Goal: Task Accomplishment & Management: Use online tool/utility

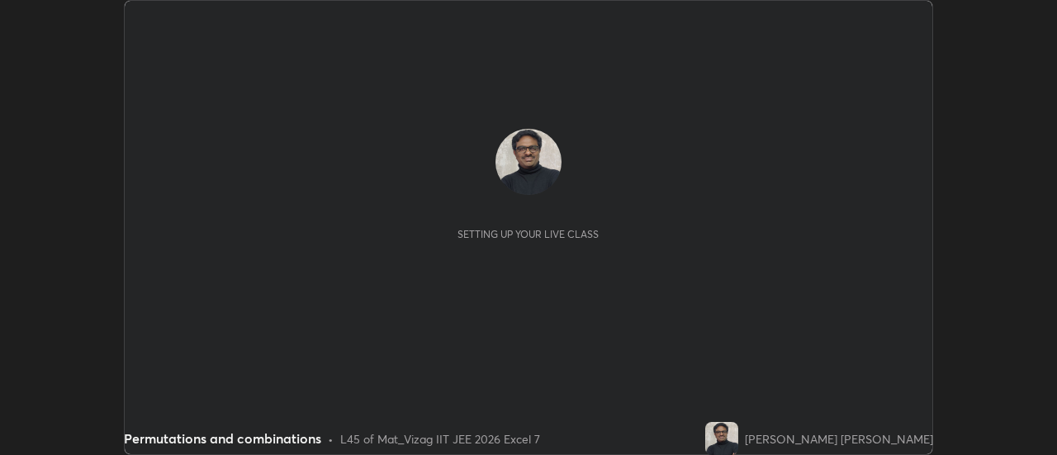
scroll to position [455, 1056]
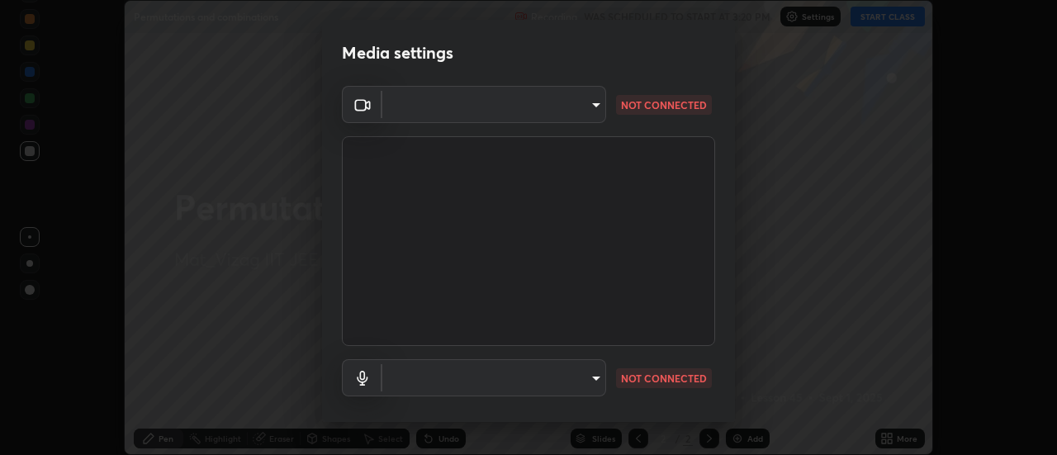
type input "44d0413a7fae474f20ab01619fb3f21c0a9b5757990e816ef2bdf69fc16931c8"
type input "communications"
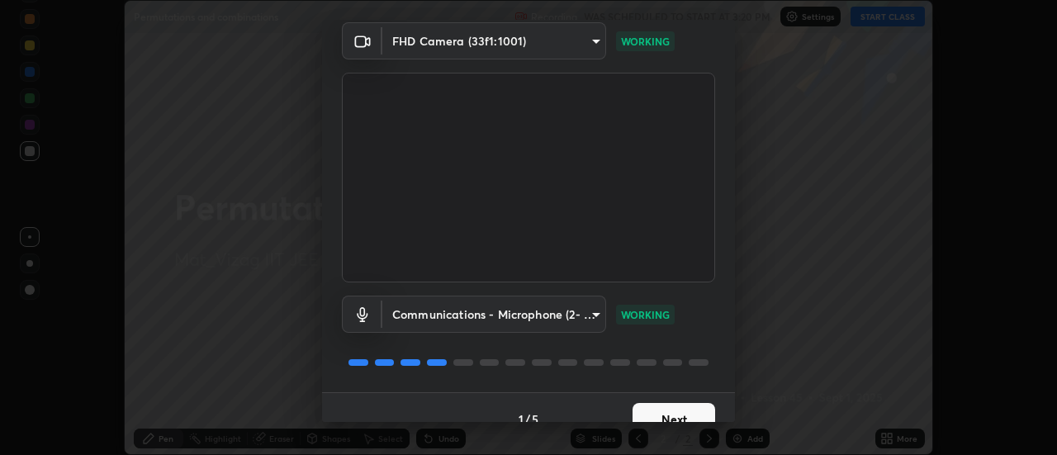
scroll to position [87, 0]
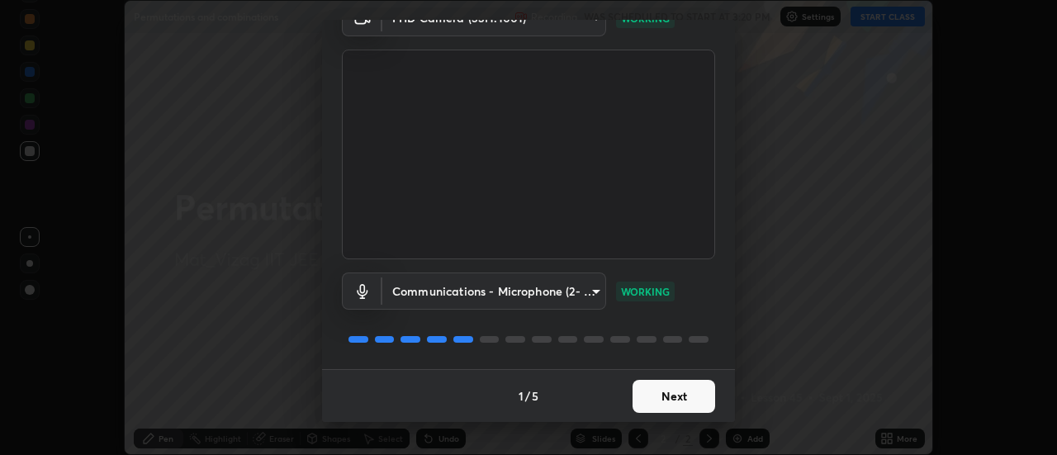
click at [678, 395] on button "Next" at bounding box center [674, 396] width 83 height 33
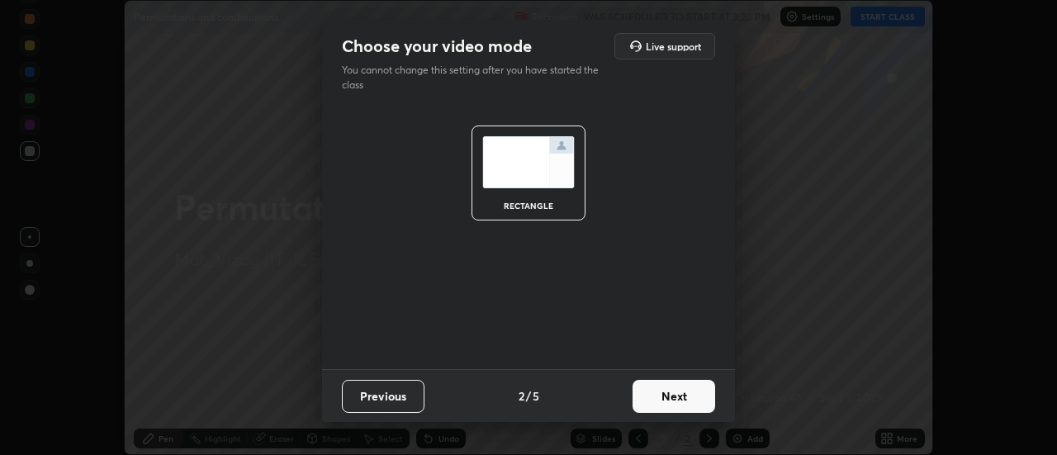
click at [674, 397] on button "Next" at bounding box center [674, 396] width 83 height 33
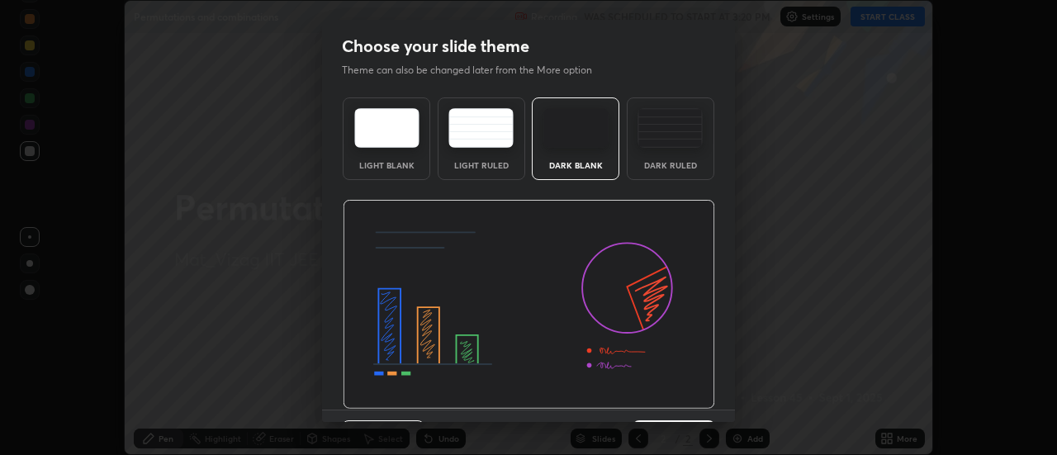
click at [686, 169] on div "Dark Ruled" at bounding box center [671, 165] width 66 height 8
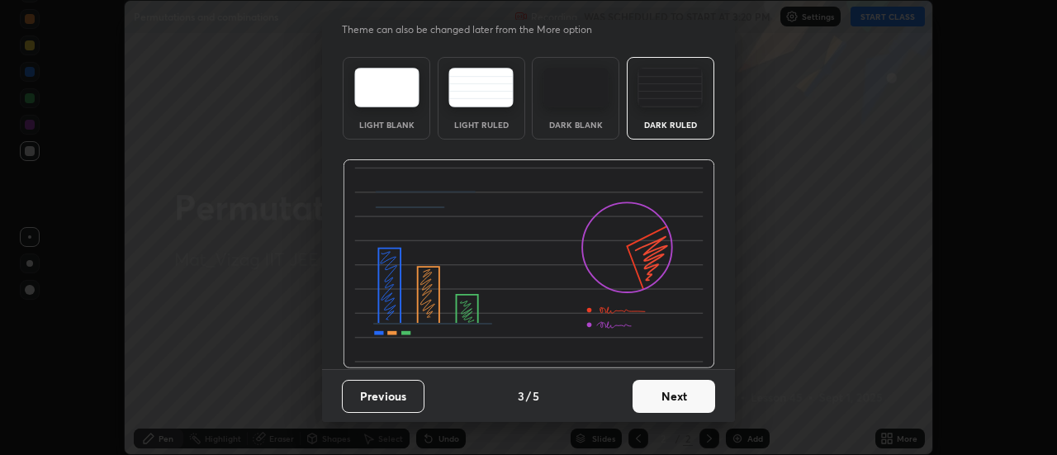
click at [669, 396] on button "Next" at bounding box center [674, 396] width 83 height 33
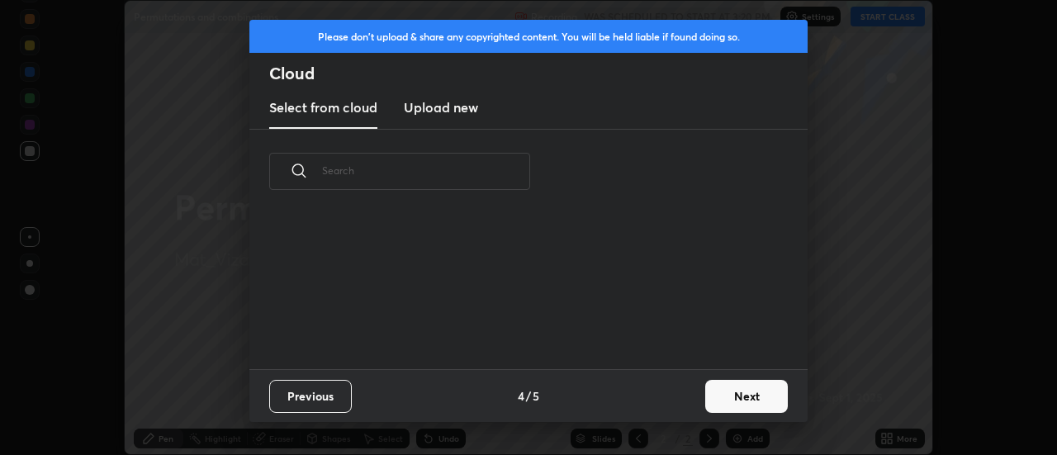
scroll to position [155, 530]
click at [766, 396] on button "Next" at bounding box center [746, 396] width 83 height 33
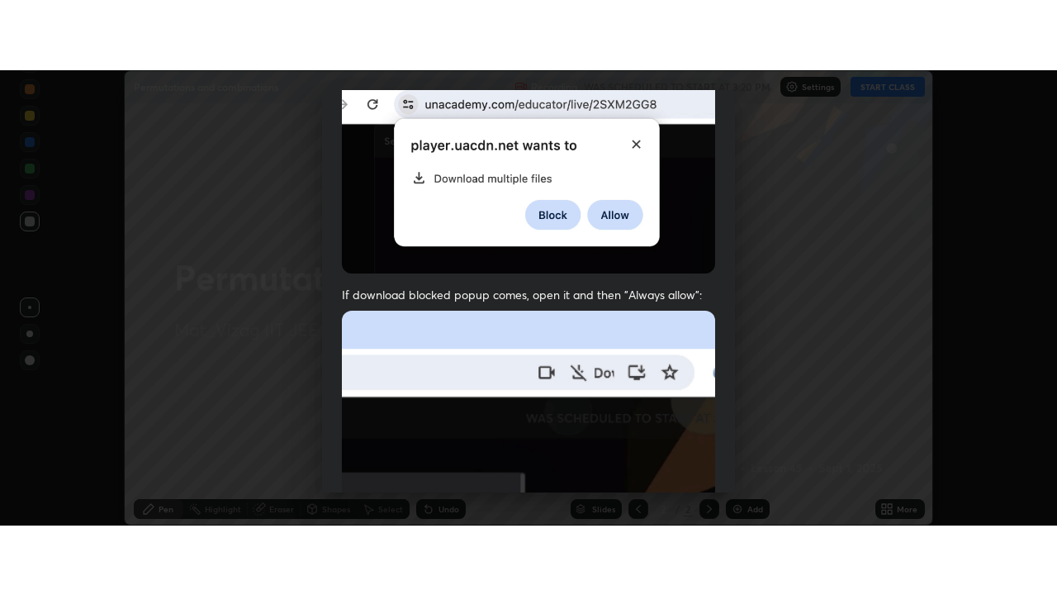
scroll to position [424, 0]
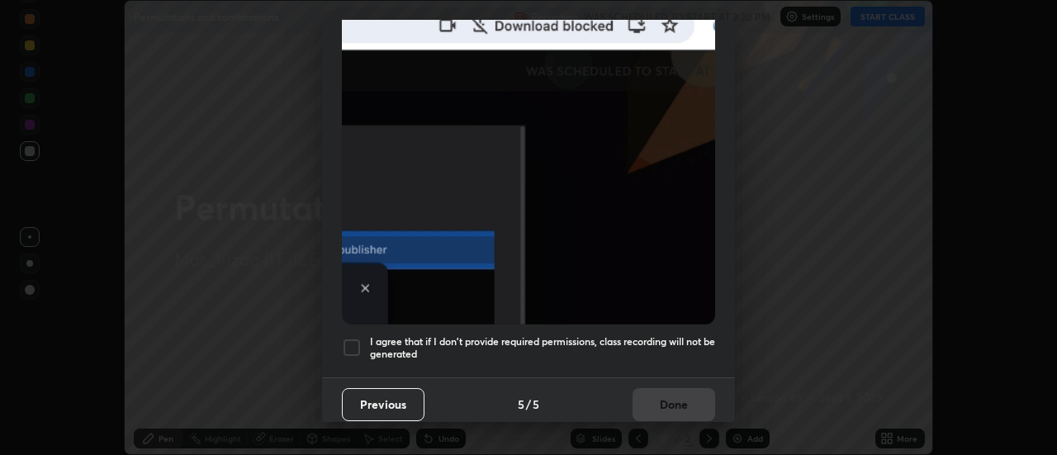
click at [686, 341] on h5 "I agree that if I don't provide required permissions, class recording will not …" at bounding box center [542, 348] width 345 height 26
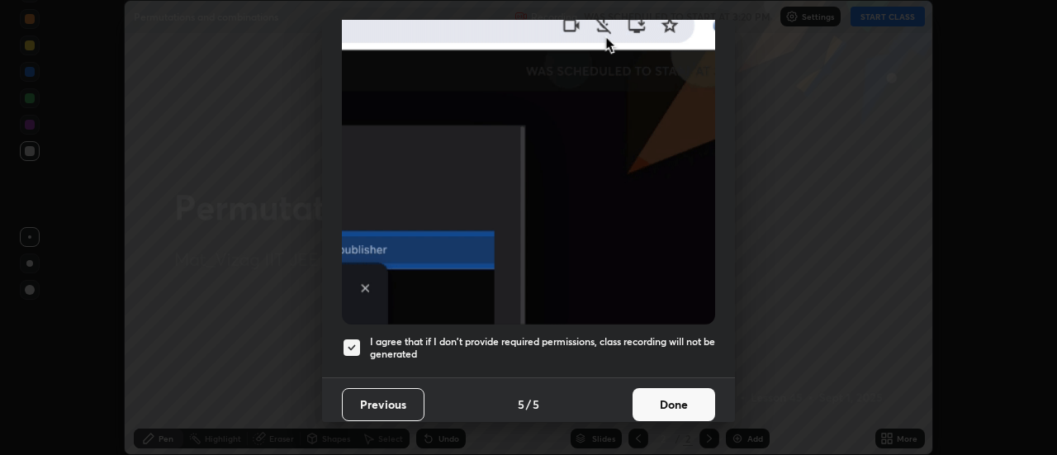
click at [678, 402] on button "Done" at bounding box center [674, 404] width 83 height 33
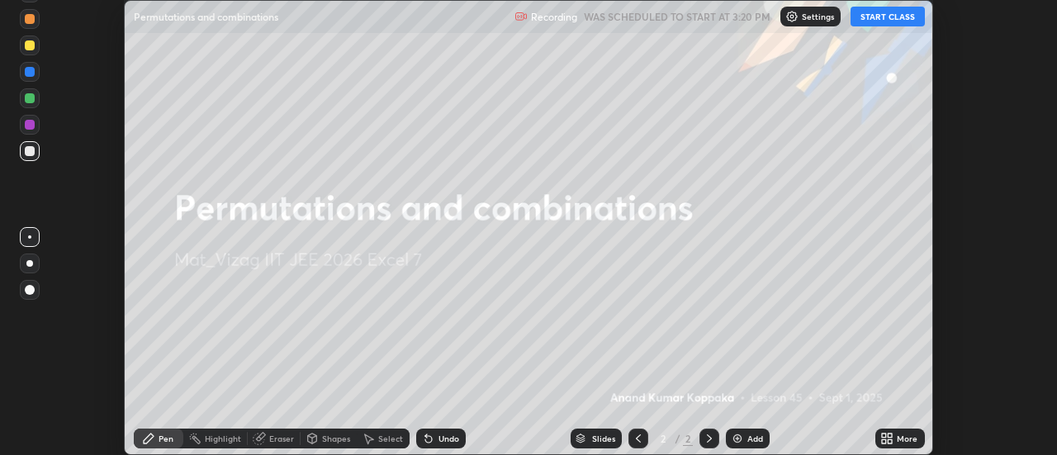
click at [900, 18] on button "START CLASS" at bounding box center [888, 17] width 74 height 20
click at [901, 434] on div "More" at bounding box center [907, 438] width 21 height 8
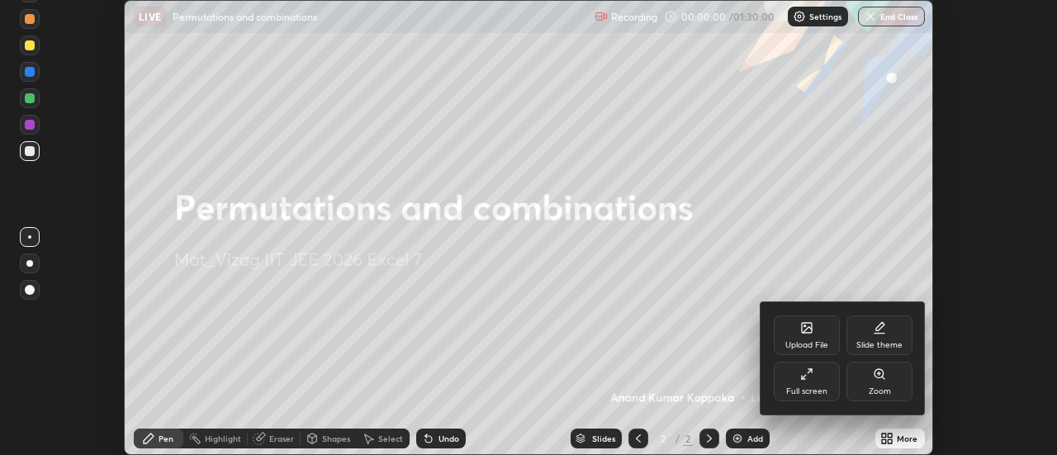
click at [817, 377] on div "Full screen" at bounding box center [807, 382] width 66 height 40
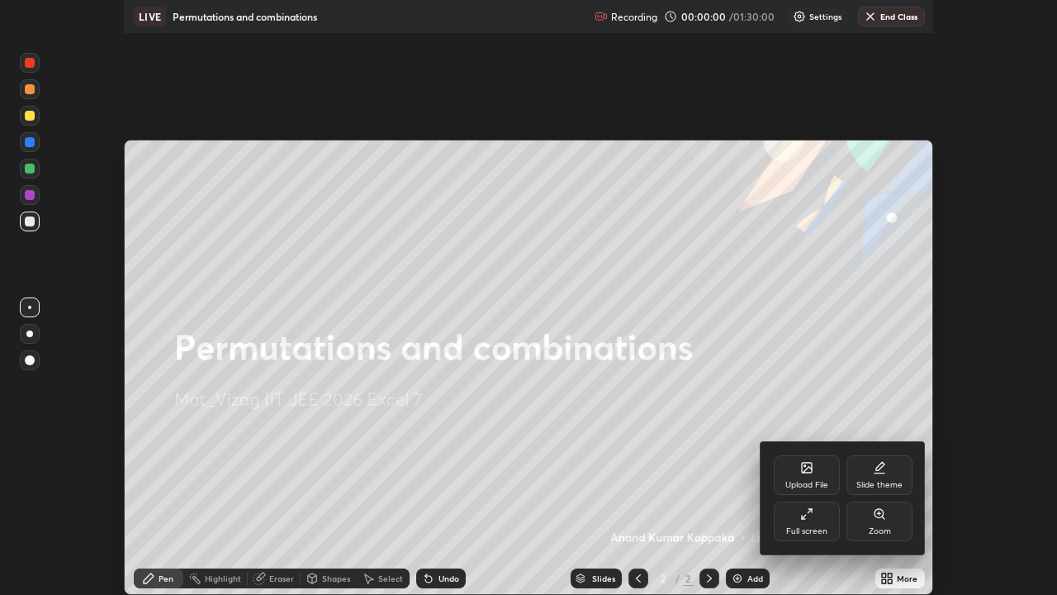
scroll to position [595, 1057]
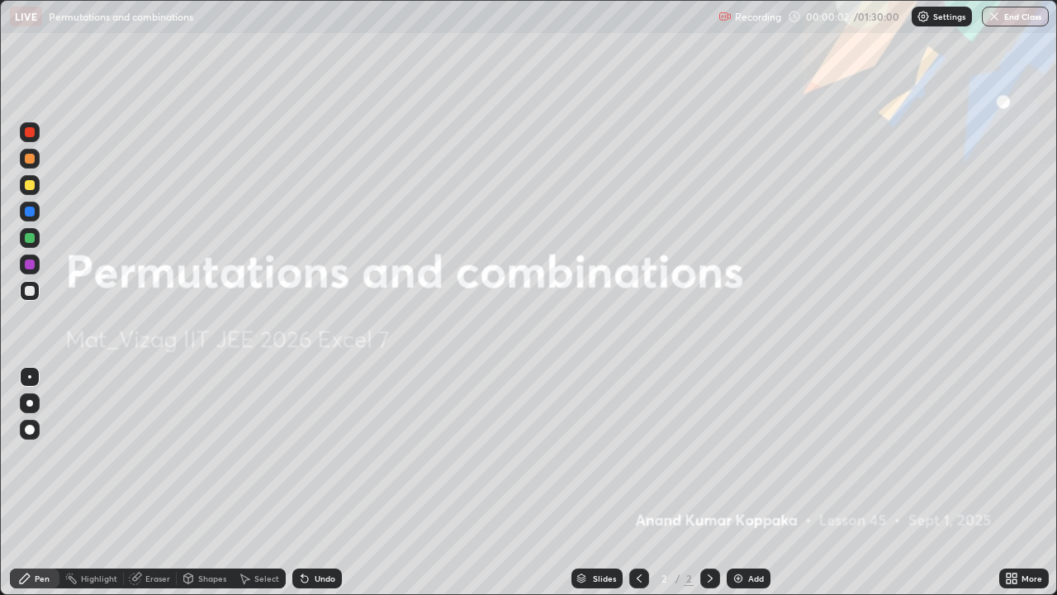
click at [754, 454] on div "Add" at bounding box center [756, 578] width 16 height 8
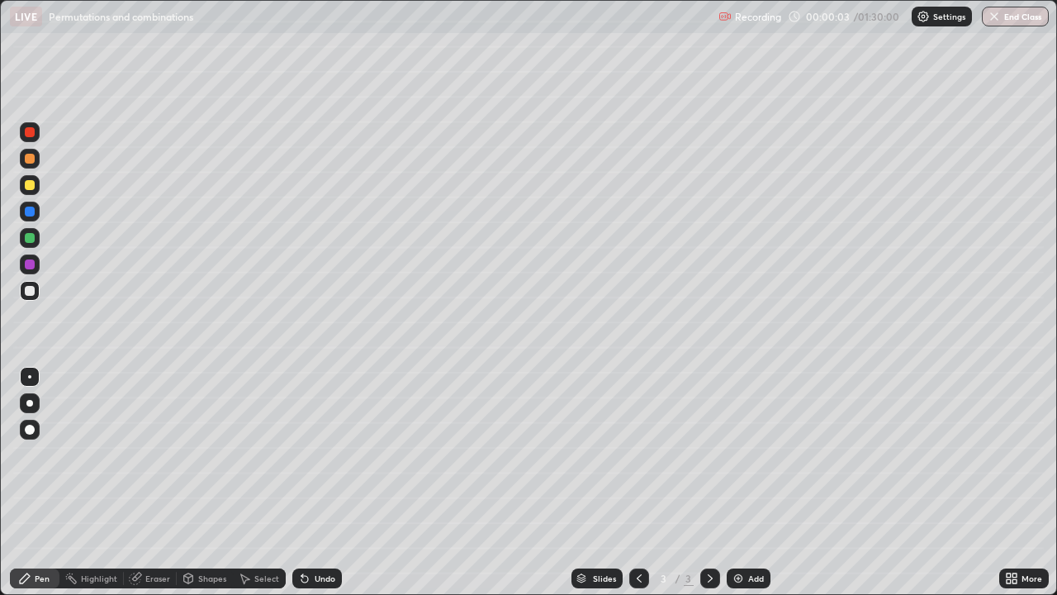
click at [39, 405] on div at bounding box center [30, 403] width 20 height 20
click at [32, 159] on div at bounding box center [30, 159] width 10 height 10
click at [254, 454] on div "Select" at bounding box center [266, 578] width 25 height 8
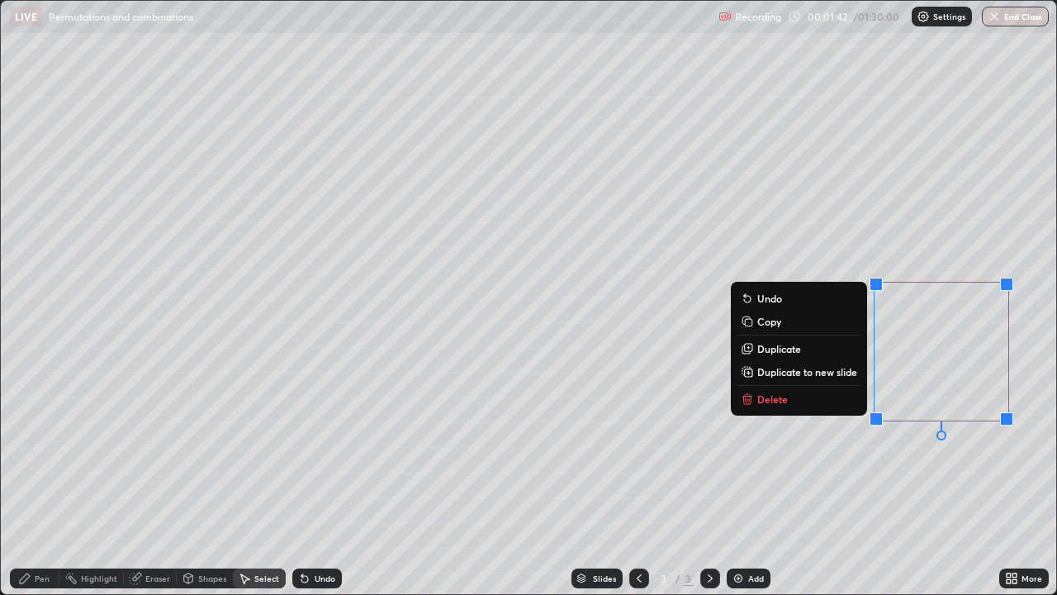
click at [794, 393] on button "Delete" at bounding box center [798, 399] width 123 height 20
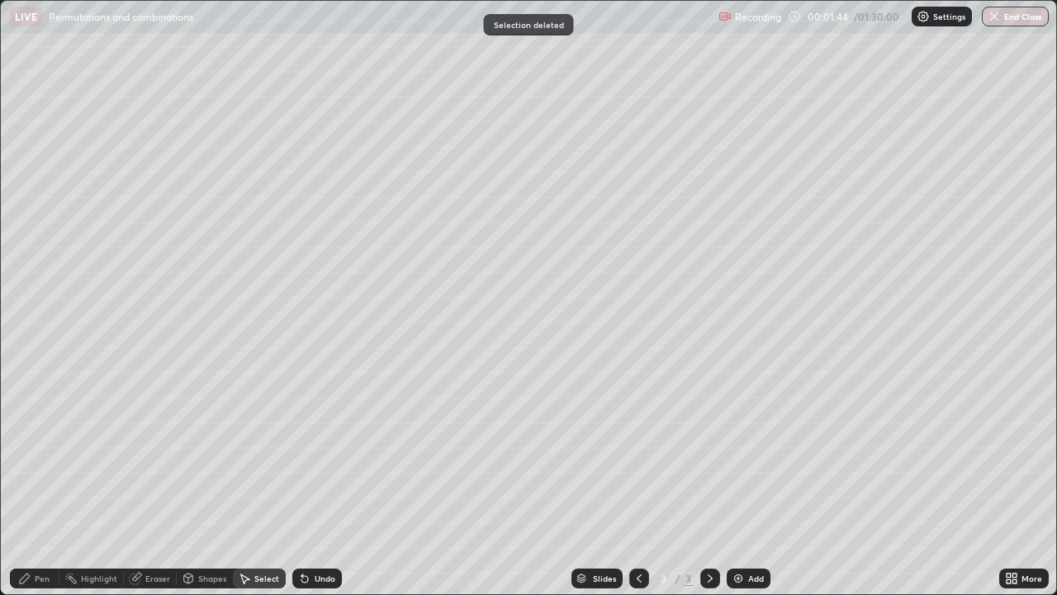
click at [42, 454] on div "Pen" at bounding box center [35, 578] width 50 height 20
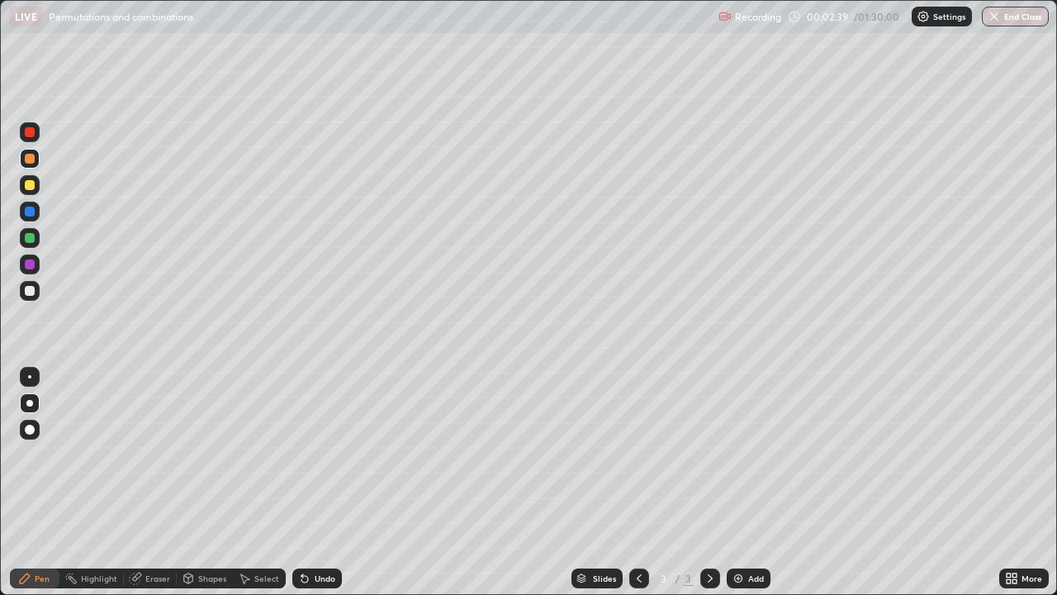
click at [28, 291] on div at bounding box center [30, 291] width 10 height 10
click at [739, 454] on img at bounding box center [738, 577] width 13 height 13
click at [149, 454] on div "Eraser" at bounding box center [150, 578] width 53 height 20
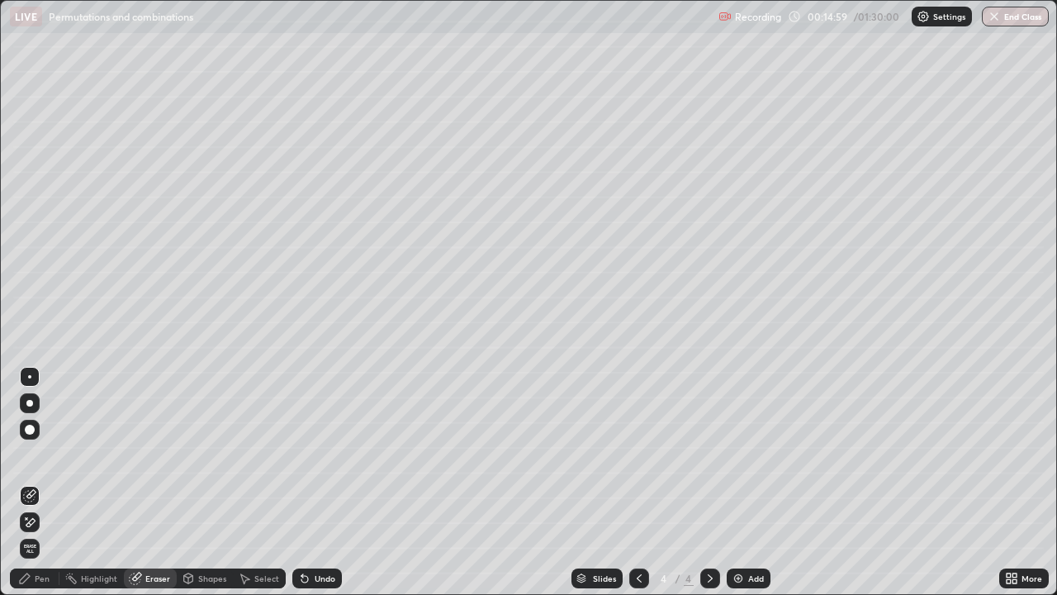
click at [40, 454] on div "Pen" at bounding box center [42, 578] width 15 height 8
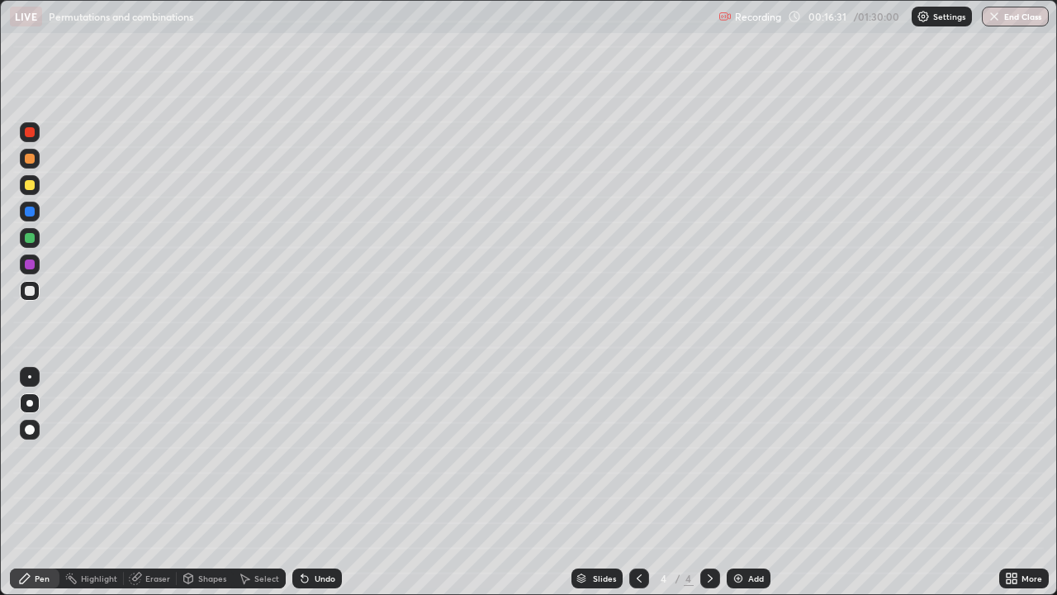
click at [746, 454] on div "Add" at bounding box center [749, 578] width 44 height 20
click at [34, 192] on div at bounding box center [30, 185] width 20 height 20
click at [28, 290] on div at bounding box center [30, 291] width 10 height 10
click at [318, 454] on div "Undo" at bounding box center [317, 578] width 50 height 20
click at [324, 454] on div "Undo" at bounding box center [325, 578] width 21 height 8
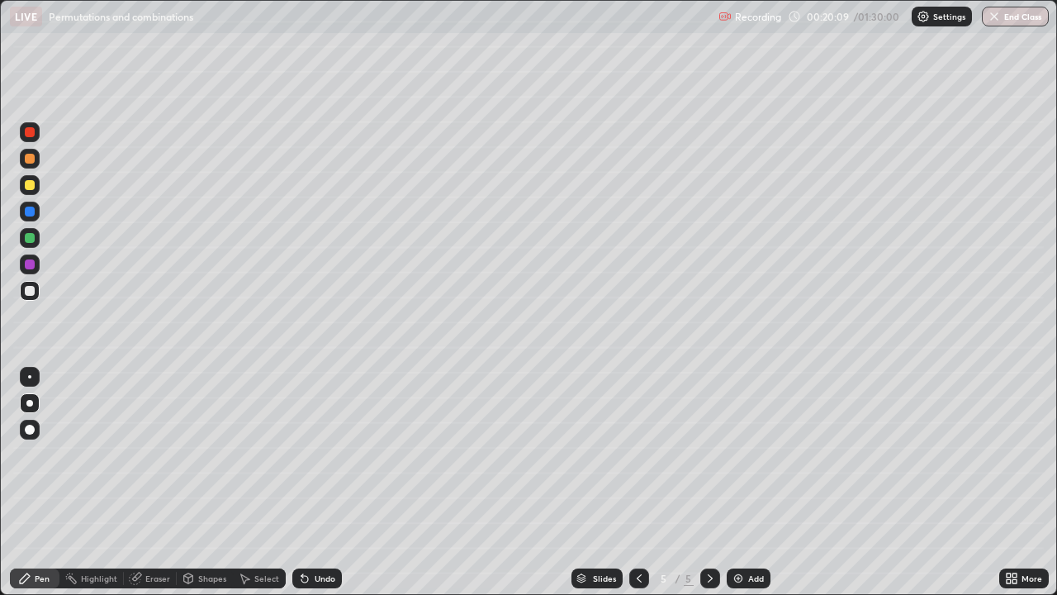
click at [322, 454] on div "Undo" at bounding box center [325, 578] width 21 height 8
click at [257, 454] on div "Select" at bounding box center [266, 578] width 25 height 8
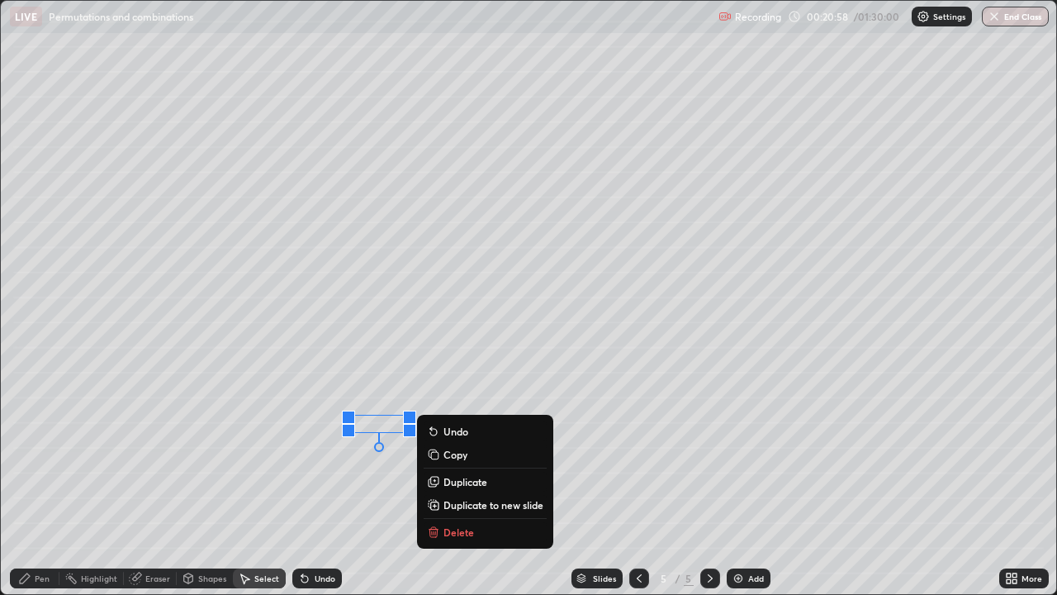
click at [31, 454] on icon at bounding box center [24, 577] width 13 height 13
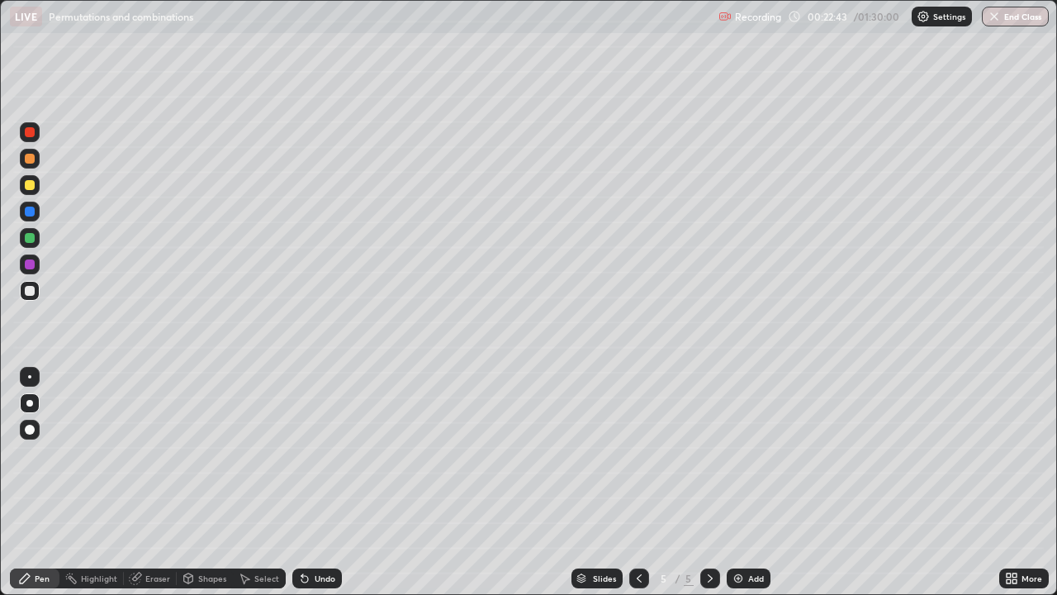
click at [745, 454] on div "Add" at bounding box center [749, 578] width 44 height 20
click at [32, 182] on div at bounding box center [30, 185] width 10 height 10
click at [31, 284] on div at bounding box center [30, 291] width 20 height 20
click at [28, 188] on div at bounding box center [30, 185] width 10 height 10
click at [28, 291] on div at bounding box center [30, 291] width 10 height 10
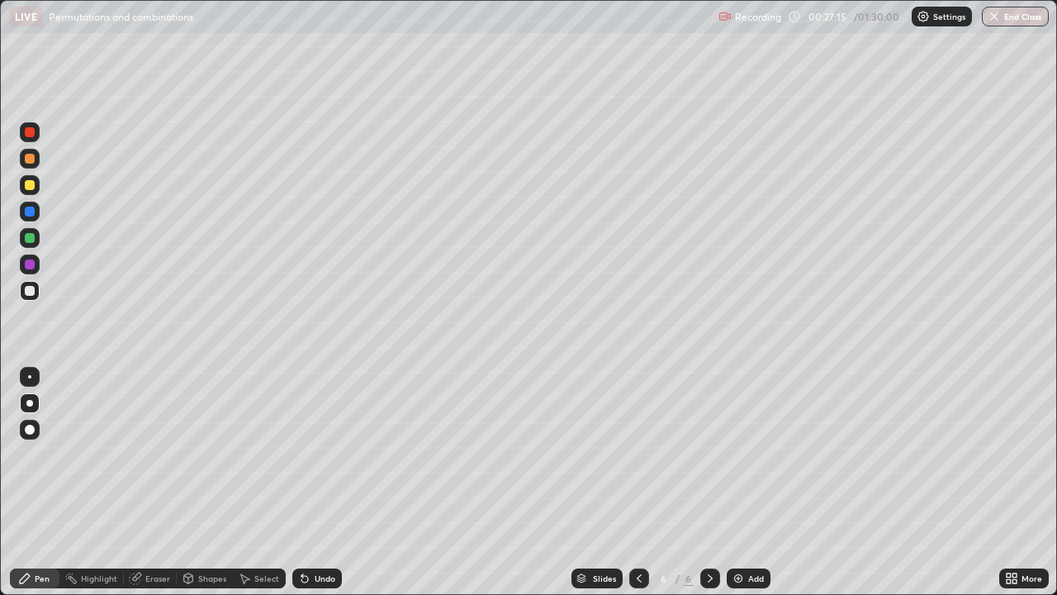
click at [751, 454] on div "Add" at bounding box center [756, 578] width 16 height 8
click at [31, 183] on div at bounding box center [30, 185] width 10 height 10
click at [104, 454] on div "Highlight" at bounding box center [99, 578] width 36 height 8
click at [28, 295] on div at bounding box center [30, 291] width 10 height 10
click at [27, 264] on div at bounding box center [30, 264] width 10 height 10
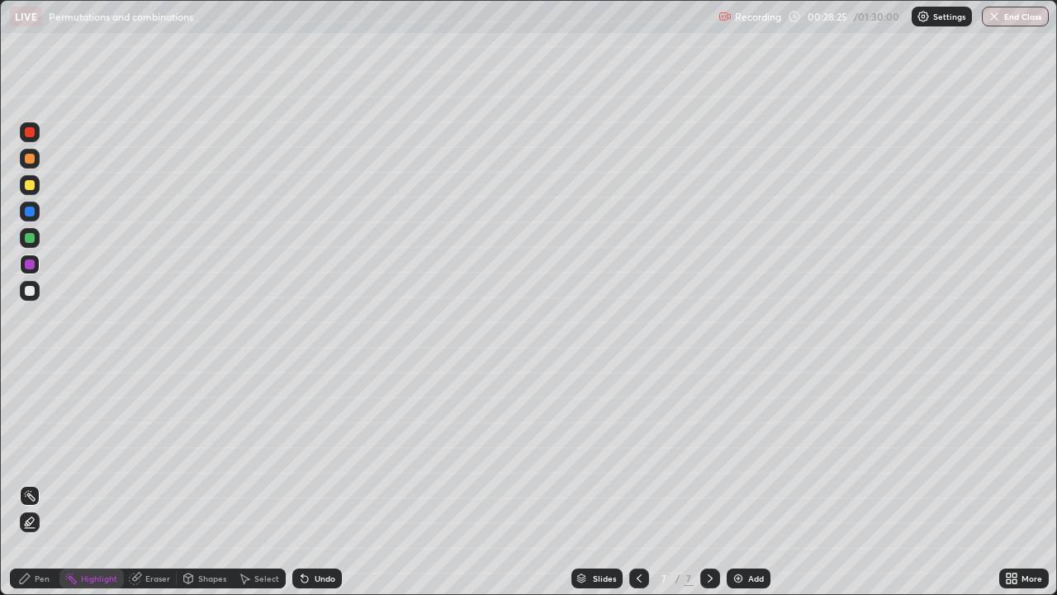
click at [34, 241] on div at bounding box center [30, 238] width 20 height 20
click at [37, 454] on div "Pen" at bounding box center [42, 578] width 15 height 8
click at [31, 189] on div at bounding box center [30, 185] width 10 height 10
click at [34, 292] on div at bounding box center [30, 291] width 10 height 10
click at [321, 454] on div "Undo" at bounding box center [325, 578] width 21 height 8
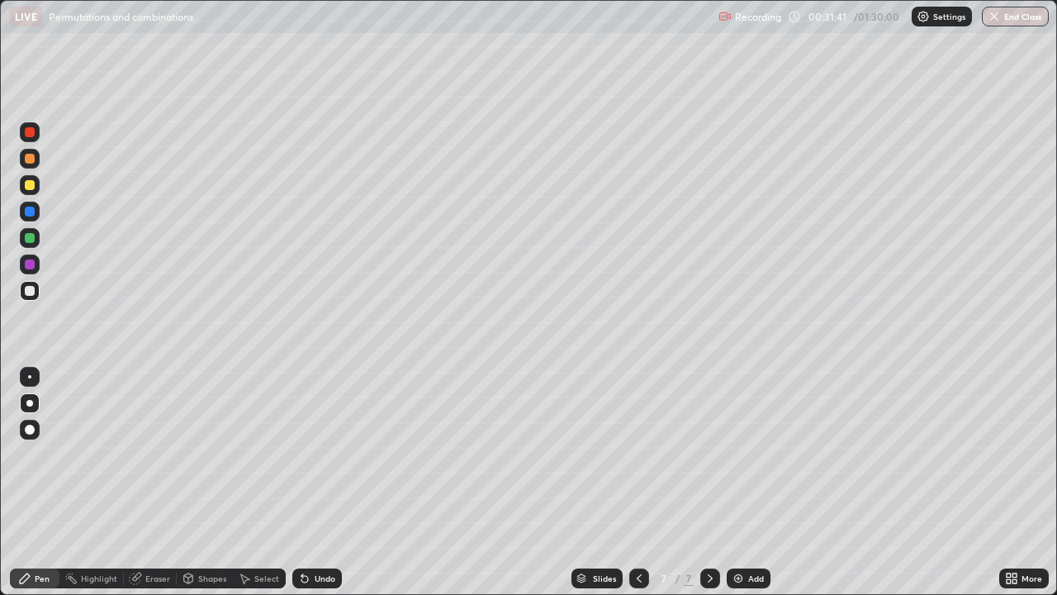
click at [30, 239] on div at bounding box center [30, 238] width 10 height 10
click at [30, 266] on div at bounding box center [30, 264] width 10 height 10
click at [31, 185] on div at bounding box center [30, 185] width 10 height 10
click at [763, 454] on div "Add" at bounding box center [749, 578] width 44 height 20
click at [32, 157] on div at bounding box center [30, 159] width 10 height 10
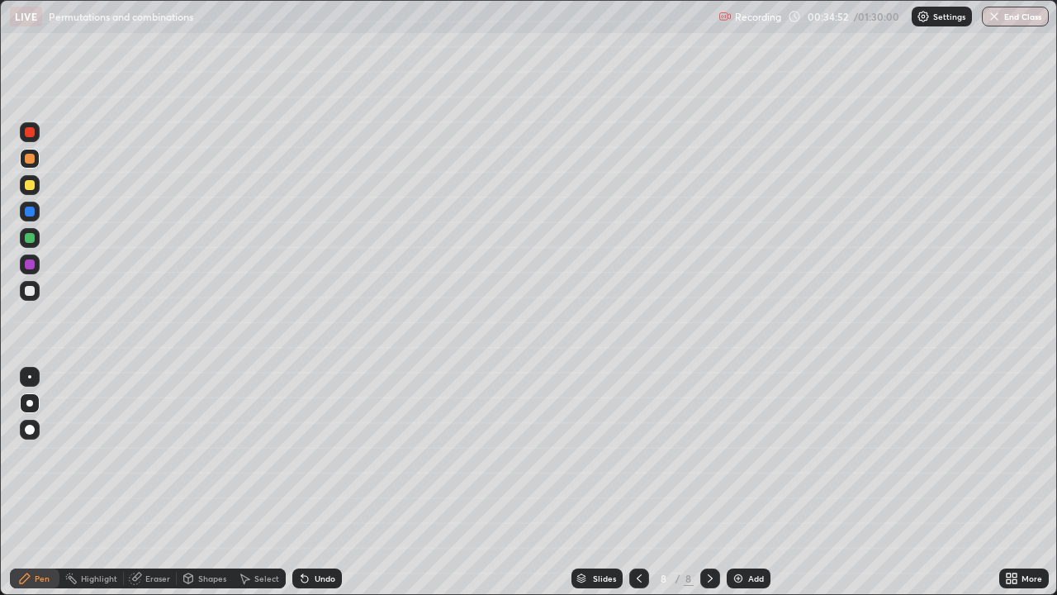
click at [315, 454] on div "Undo" at bounding box center [317, 578] width 50 height 20
click at [319, 454] on div "Undo" at bounding box center [325, 578] width 21 height 8
click at [317, 454] on div "Undo" at bounding box center [317, 578] width 50 height 20
click at [319, 454] on div "Undo" at bounding box center [317, 578] width 50 height 20
click at [36, 296] on div at bounding box center [30, 291] width 20 height 20
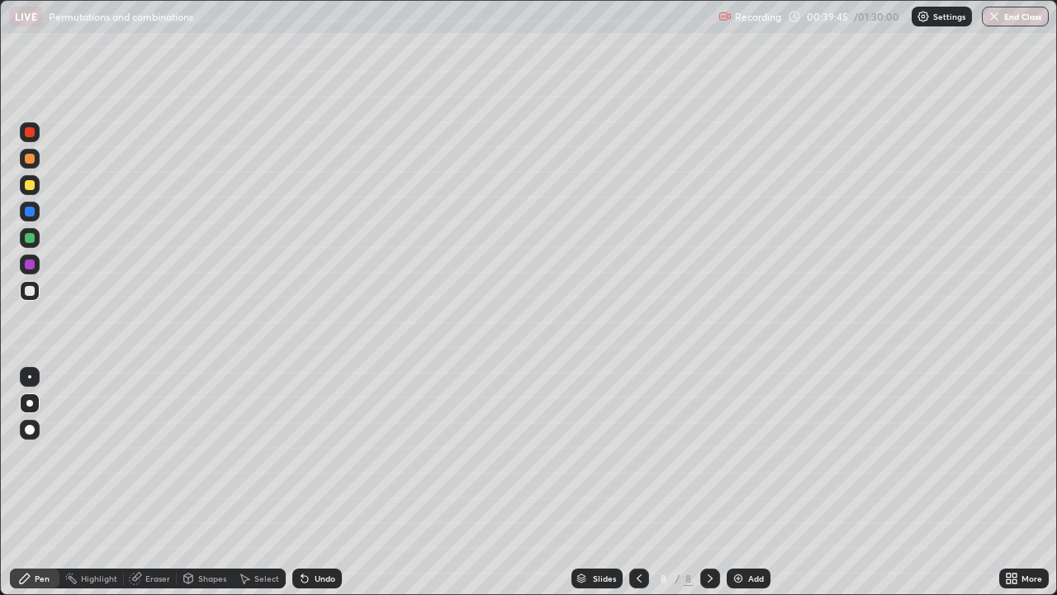
click at [31, 240] on div at bounding box center [30, 238] width 10 height 10
click at [163, 454] on div "Eraser" at bounding box center [157, 578] width 25 height 8
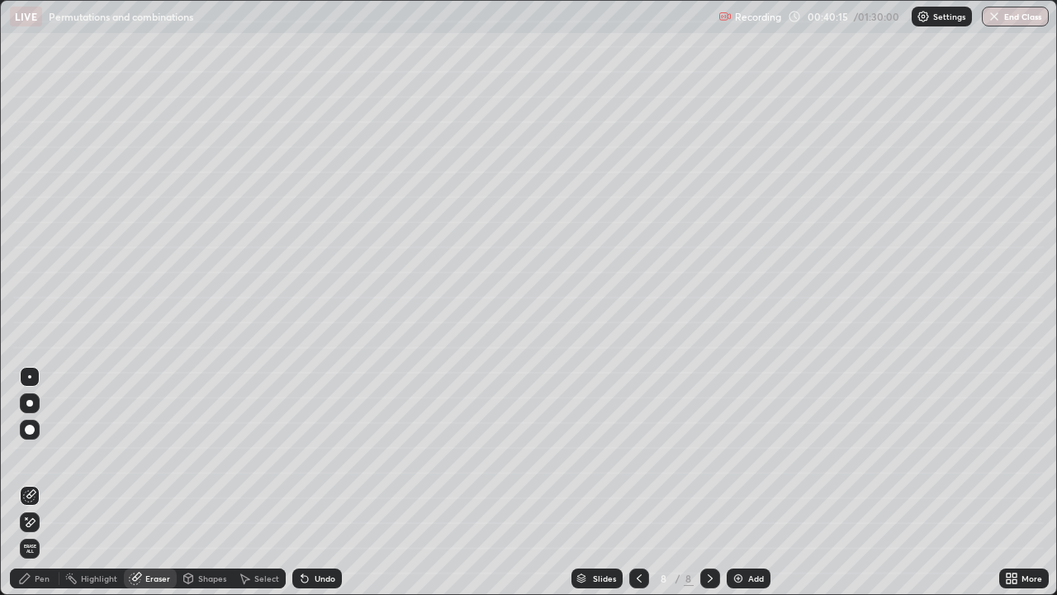
click at [38, 454] on div "Pen" at bounding box center [42, 578] width 15 height 8
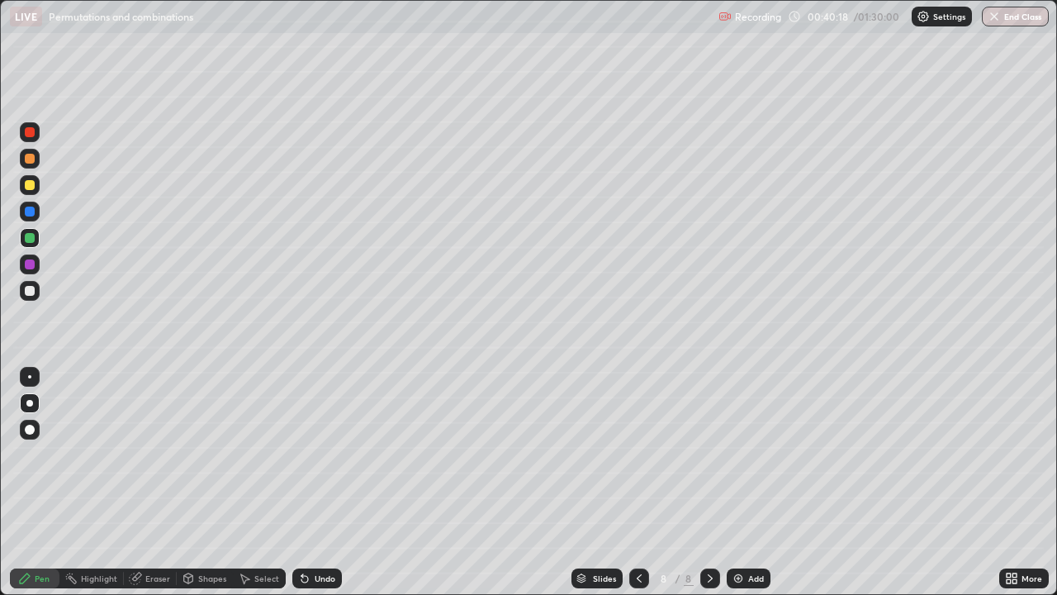
click at [39, 291] on div at bounding box center [30, 291] width 20 height 20
click at [32, 159] on div at bounding box center [30, 159] width 10 height 10
click at [316, 454] on div "Undo" at bounding box center [325, 578] width 21 height 8
click at [315, 454] on div "Undo" at bounding box center [325, 578] width 21 height 8
click at [324, 454] on div "Undo" at bounding box center [325, 578] width 21 height 8
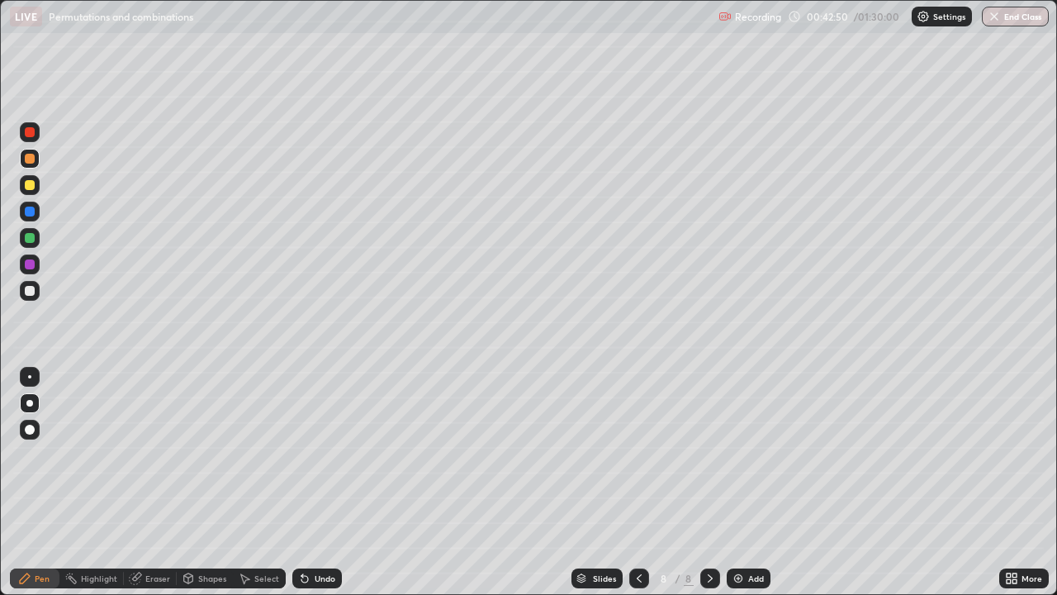
click at [315, 454] on div "Undo" at bounding box center [325, 578] width 21 height 8
click at [39, 296] on div at bounding box center [30, 290] width 20 height 26
click at [262, 454] on div "Select" at bounding box center [266, 578] width 25 height 8
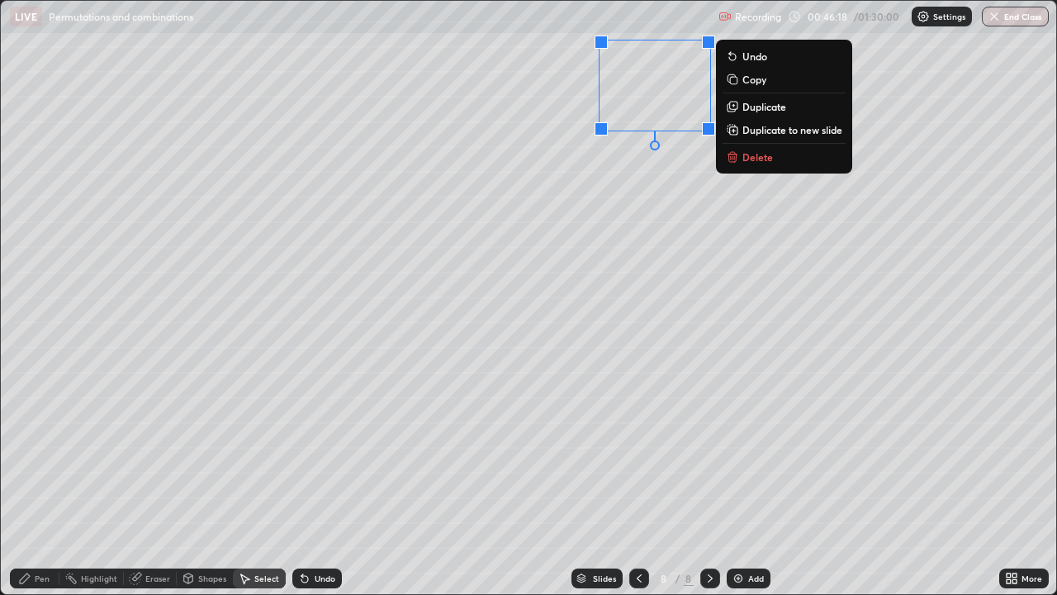
click at [756, 164] on button "Delete" at bounding box center [784, 157] width 123 height 20
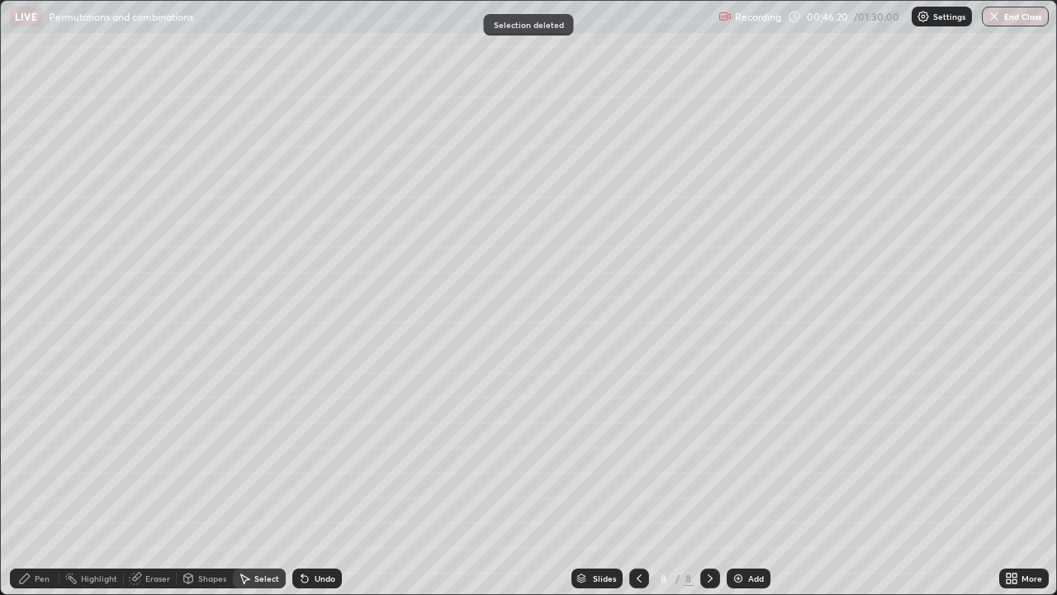
click at [37, 454] on div "Pen" at bounding box center [42, 578] width 15 height 8
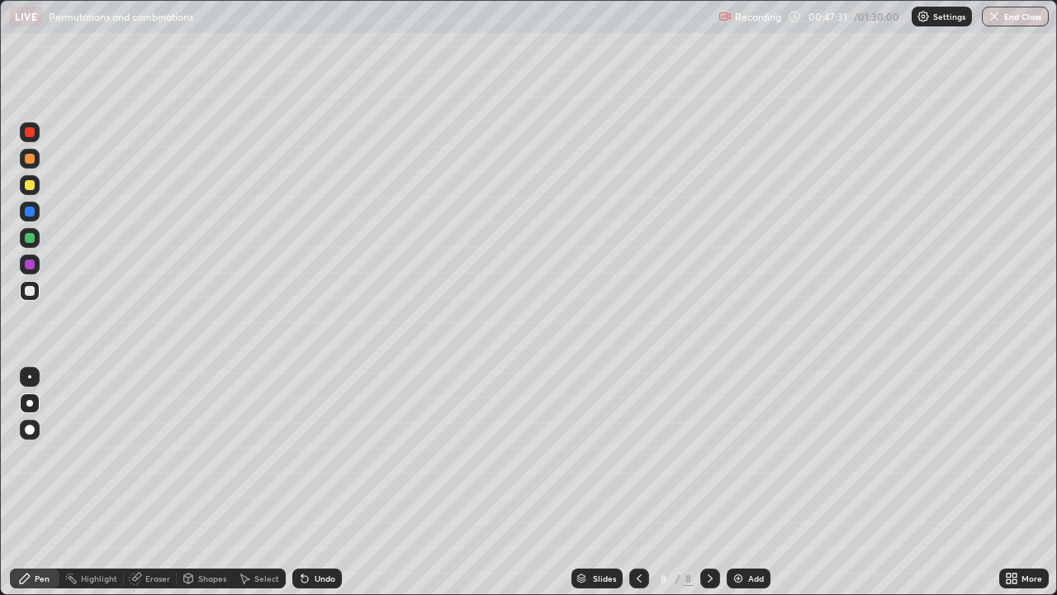
click at [750, 454] on div "Add" at bounding box center [756, 578] width 16 height 8
click at [30, 159] on div at bounding box center [30, 159] width 10 height 10
click at [31, 290] on div at bounding box center [30, 291] width 10 height 10
click at [29, 240] on div at bounding box center [30, 238] width 10 height 10
click at [33, 295] on div at bounding box center [30, 291] width 20 height 20
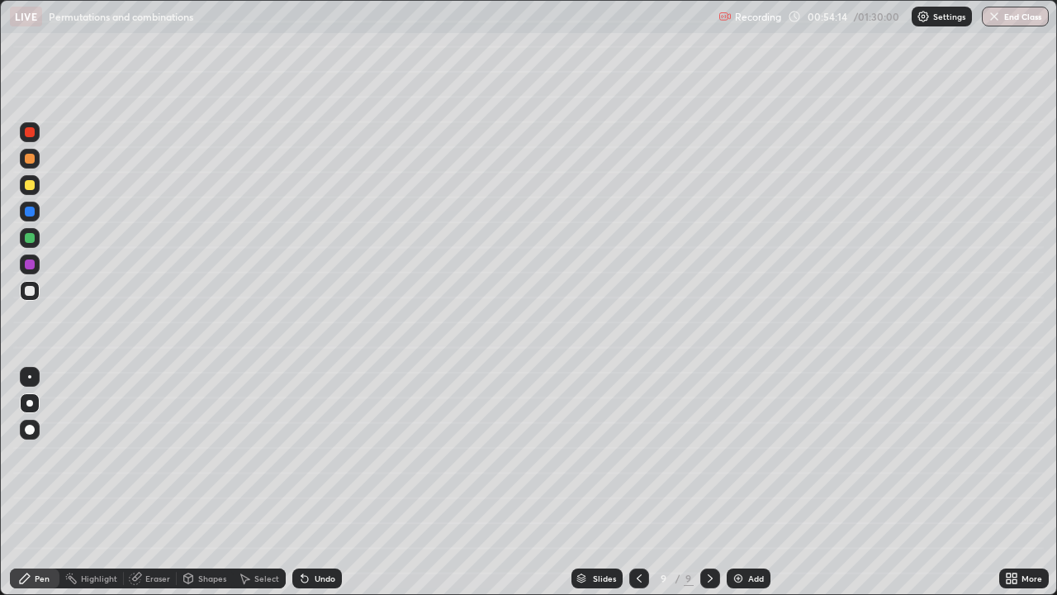
click at [321, 454] on div "Undo" at bounding box center [325, 578] width 21 height 8
click at [746, 454] on div "Add" at bounding box center [749, 578] width 44 height 20
click at [33, 187] on div at bounding box center [30, 185] width 10 height 10
click at [26, 294] on div at bounding box center [30, 291] width 10 height 10
click at [325, 454] on div "Undo" at bounding box center [325, 578] width 21 height 8
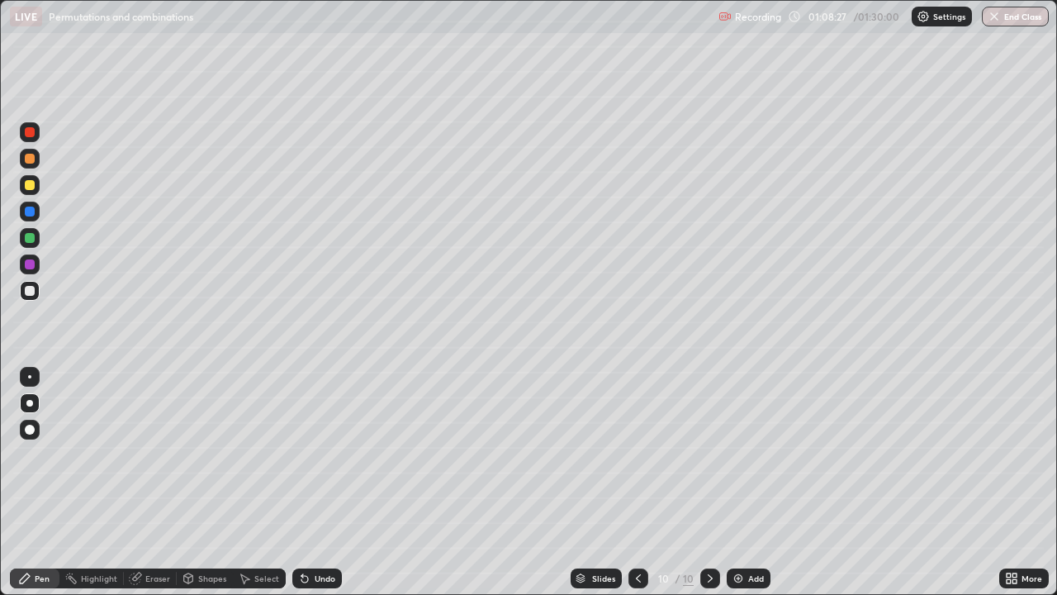
click at [750, 454] on div "Add" at bounding box center [756, 578] width 16 height 8
click at [36, 186] on div at bounding box center [30, 185] width 20 height 20
click at [36, 296] on div at bounding box center [30, 291] width 20 height 20
click at [29, 187] on div at bounding box center [30, 185] width 10 height 10
click at [315, 454] on div "Undo" at bounding box center [325, 578] width 21 height 8
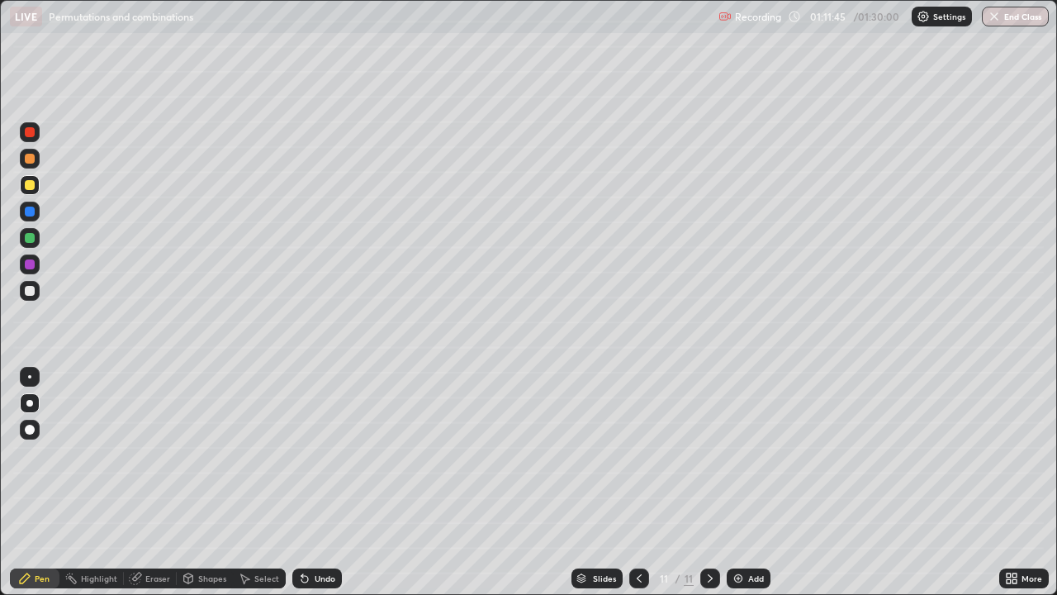
click at [315, 454] on div "Undo" at bounding box center [325, 578] width 21 height 8
click at [31, 297] on div at bounding box center [30, 291] width 20 height 20
click at [26, 158] on div at bounding box center [30, 159] width 10 height 10
click at [742, 454] on img at bounding box center [738, 577] width 13 height 13
click at [636, 454] on icon at bounding box center [639, 577] width 13 height 13
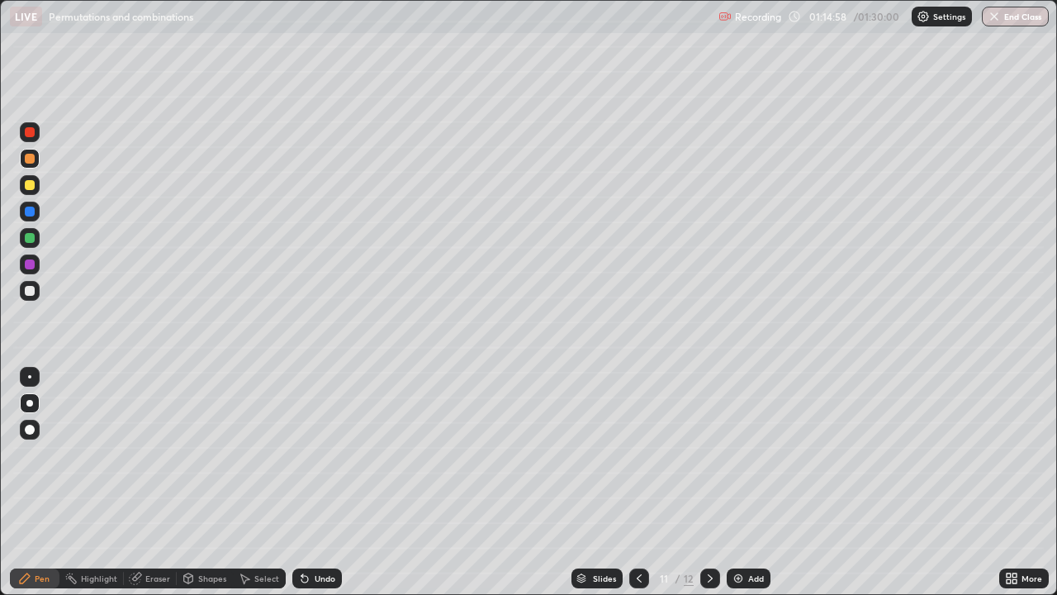
click at [318, 454] on div "Undo" at bounding box center [325, 578] width 21 height 8
click at [31, 294] on div at bounding box center [30, 291] width 10 height 10
click at [336, 454] on div "Undo" at bounding box center [317, 578] width 50 height 20
click at [321, 454] on div "Undo" at bounding box center [325, 578] width 21 height 8
click at [320, 454] on div "Undo" at bounding box center [325, 578] width 21 height 8
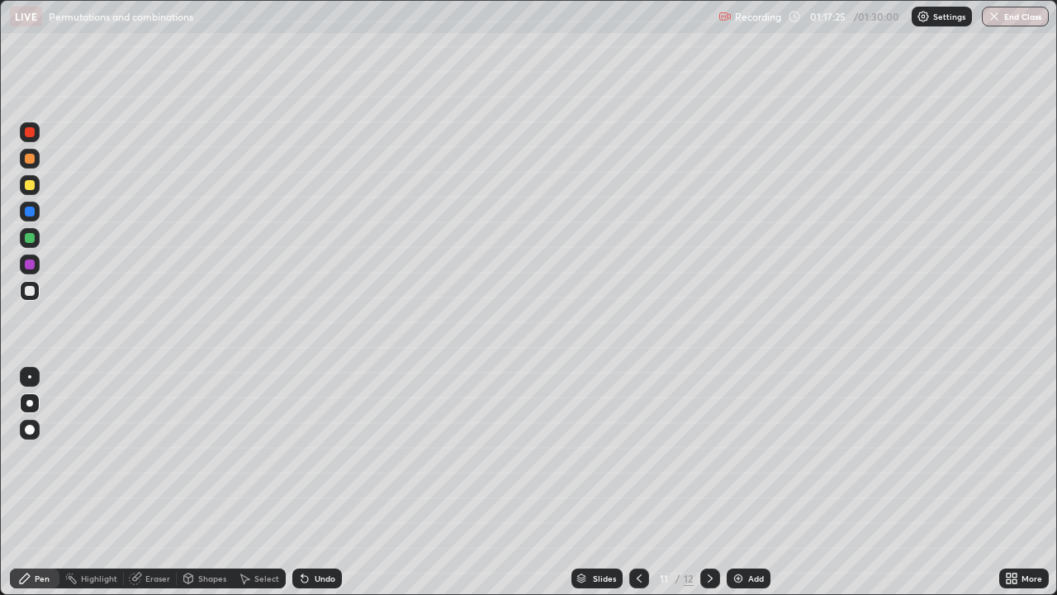
click at [318, 454] on div "Undo" at bounding box center [325, 578] width 21 height 8
click at [321, 454] on div "Undo" at bounding box center [325, 578] width 21 height 8
click at [315, 454] on div "Undo" at bounding box center [325, 578] width 21 height 8
click at [156, 454] on div "Eraser" at bounding box center [157, 578] width 25 height 8
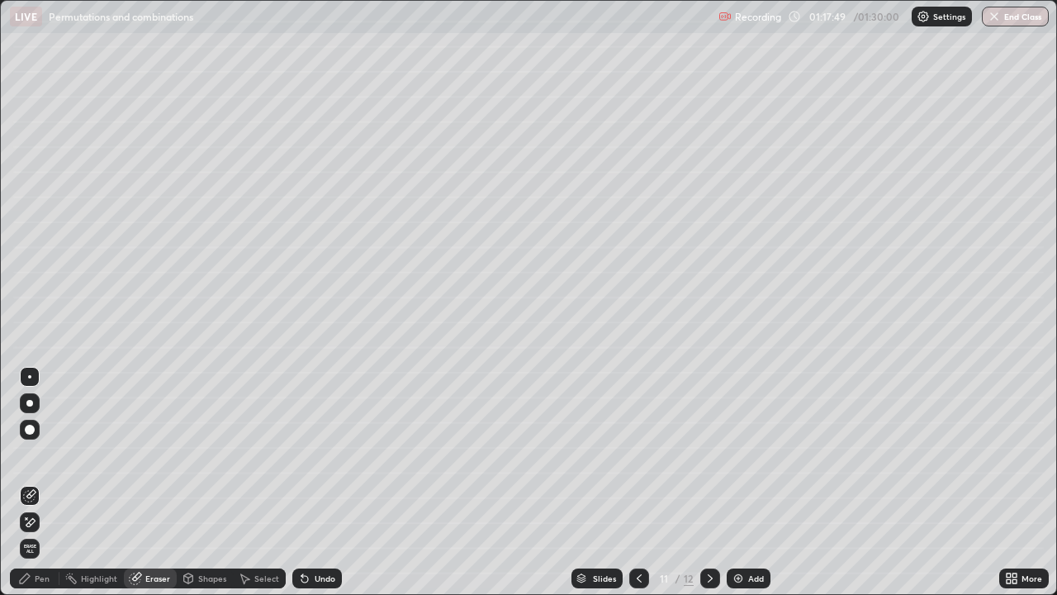
click at [36, 454] on div "Pen" at bounding box center [42, 578] width 15 height 8
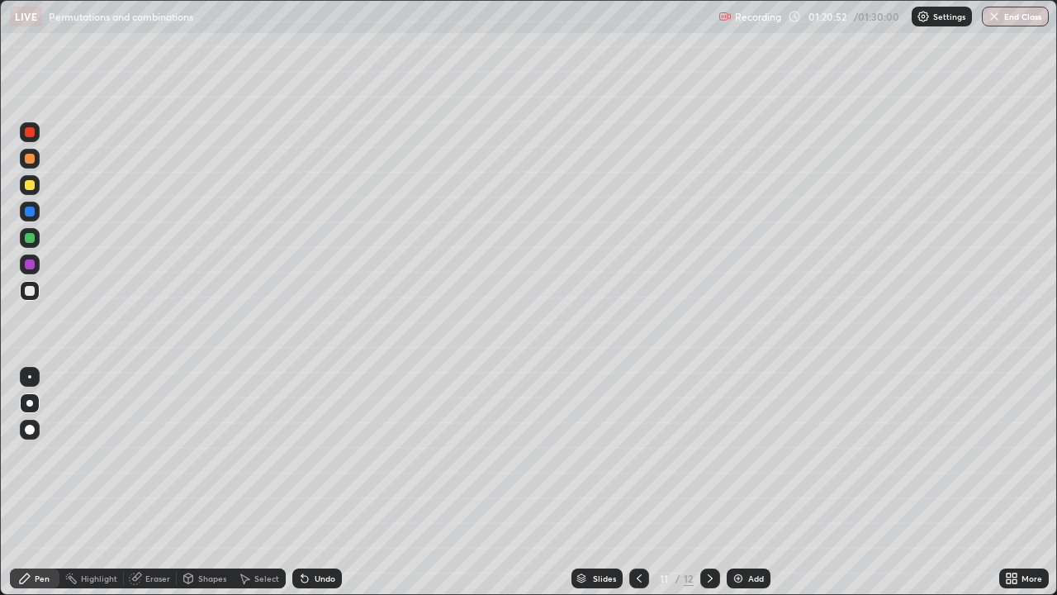
click at [1027, 25] on button "End Class" at bounding box center [1015, 17] width 67 height 20
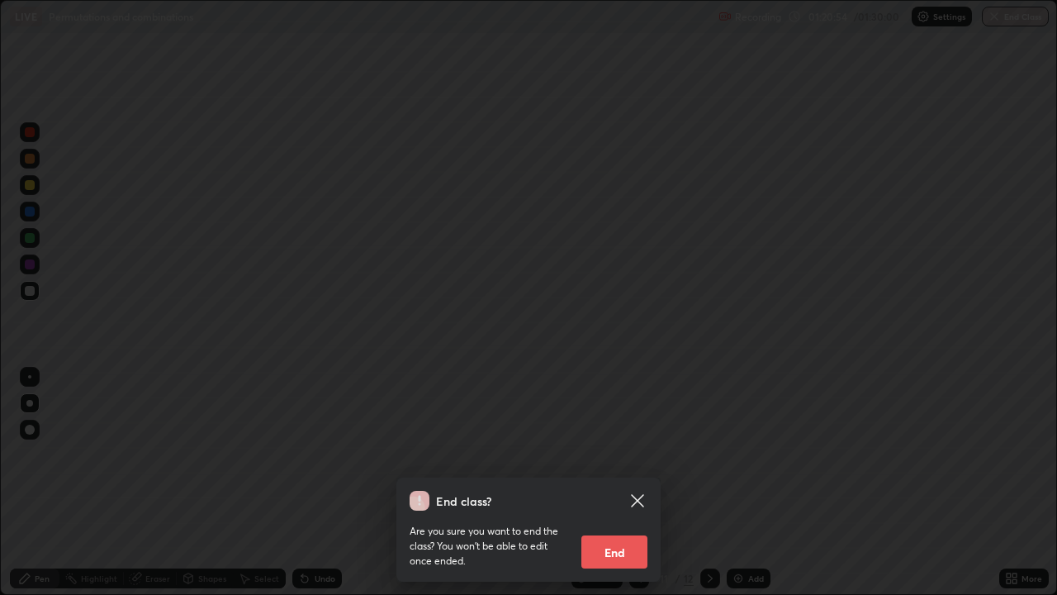
click at [614, 454] on button "End" at bounding box center [614, 551] width 66 height 33
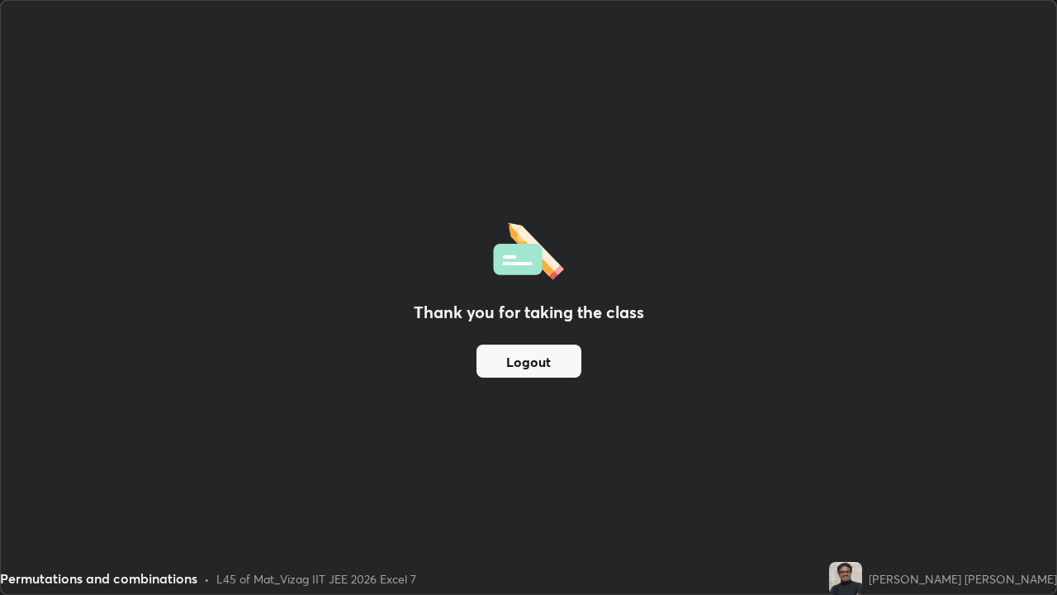
click at [552, 359] on button "Logout" at bounding box center [529, 360] width 105 height 33
